Goal: Task Accomplishment & Management: Manage account settings

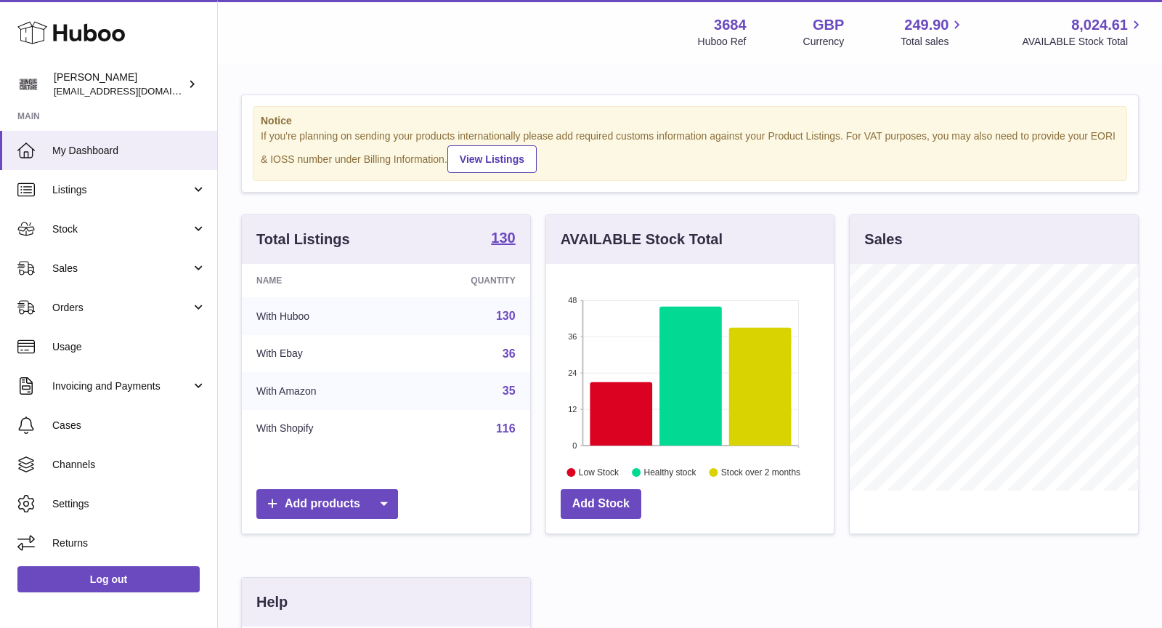
scroll to position [226, 288]
click at [94, 271] on span "Sales" at bounding box center [121, 269] width 139 height 14
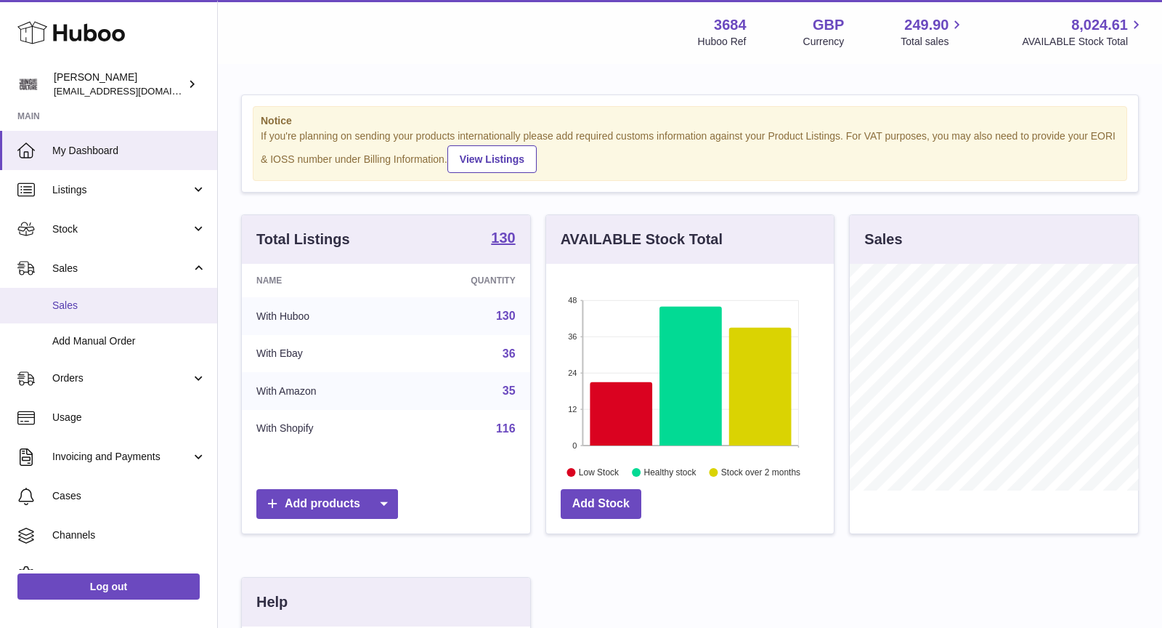
click at [95, 305] on span "Sales" at bounding box center [129, 306] width 154 height 14
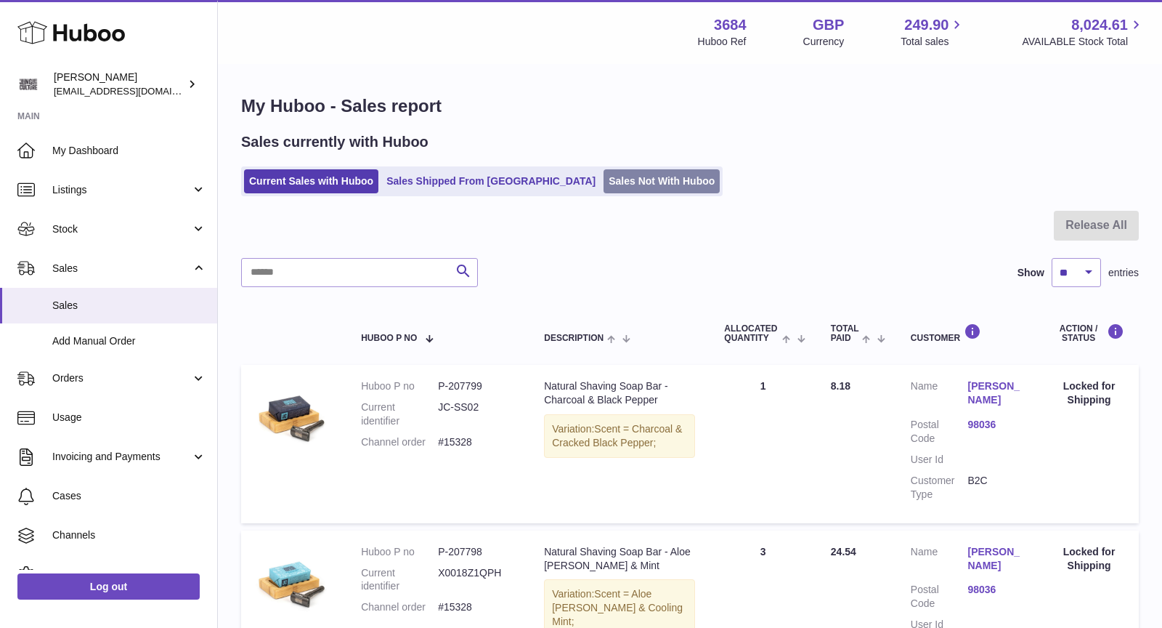
click at [605, 179] on link "Sales Not With Huboo" at bounding box center [662, 181] width 116 height 24
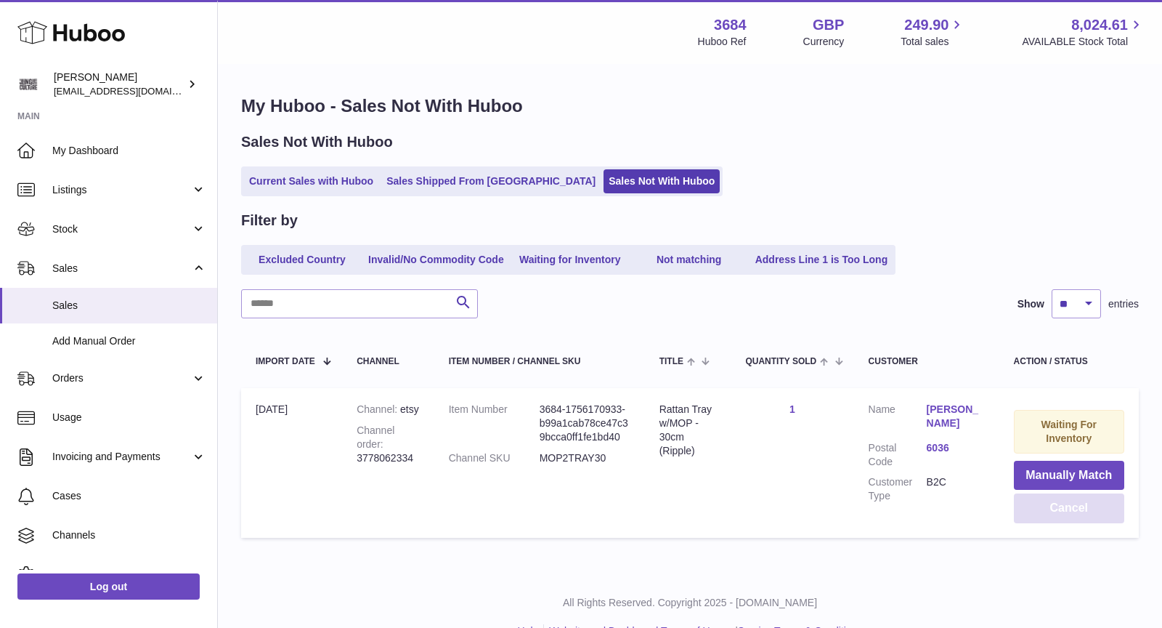
click at [1081, 510] on button "Cancel" at bounding box center [1069, 508] width 110 height 30
